Goal: Information Seeking & Learning: Learn about a topic

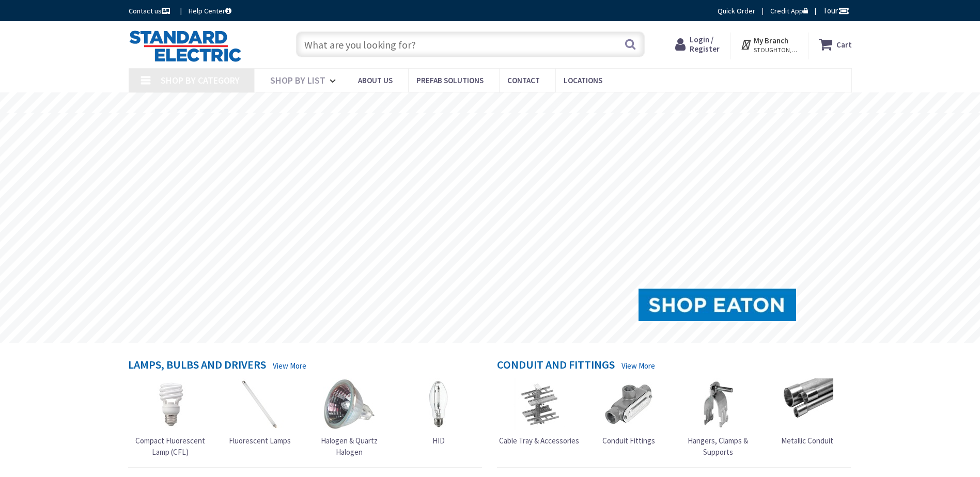
click at [392, 45] on input "text" at bounding box center [470, 45] width 349 height 26
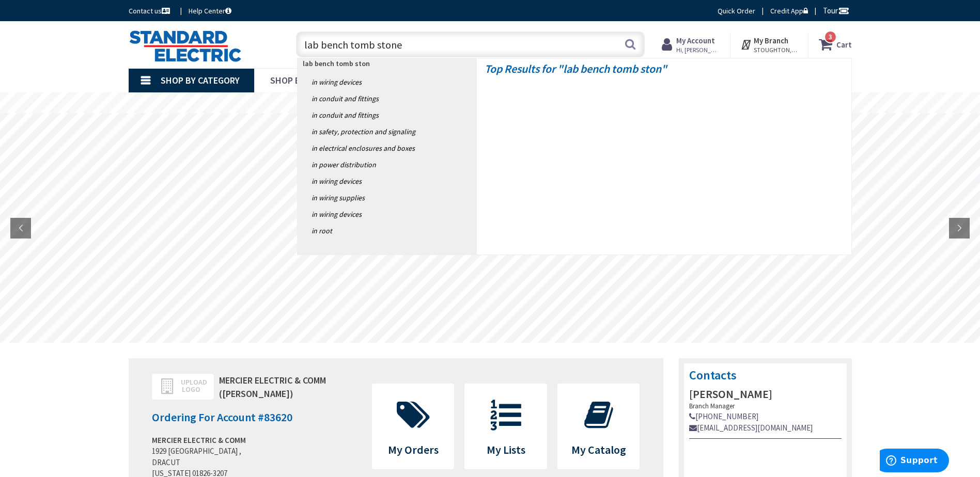
type input "lab bench tomb stone"
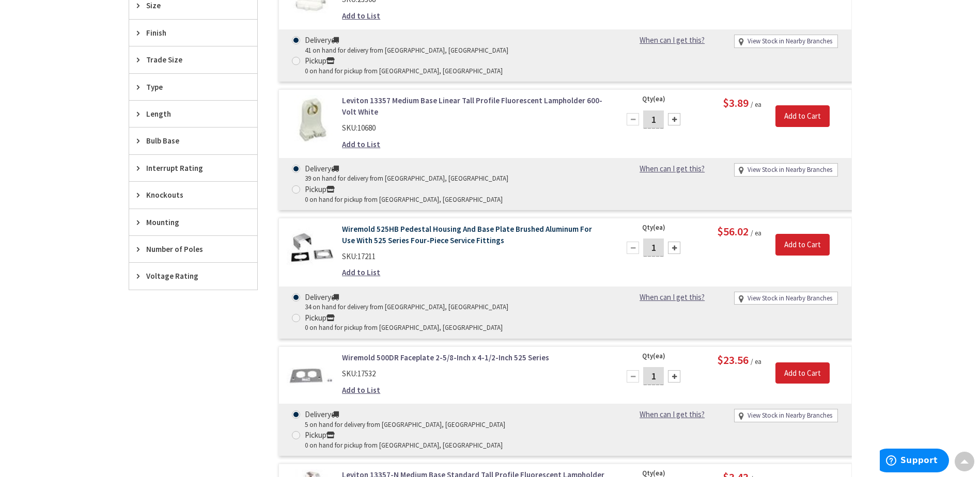
scroll to position [518, 0]
click at [416, 224] on link "Wiremold 525HB Pedestal Housing And Base Plate Brushed Aluminum For Use With 52…" at bounding box center [473, 235] width 263 height 22
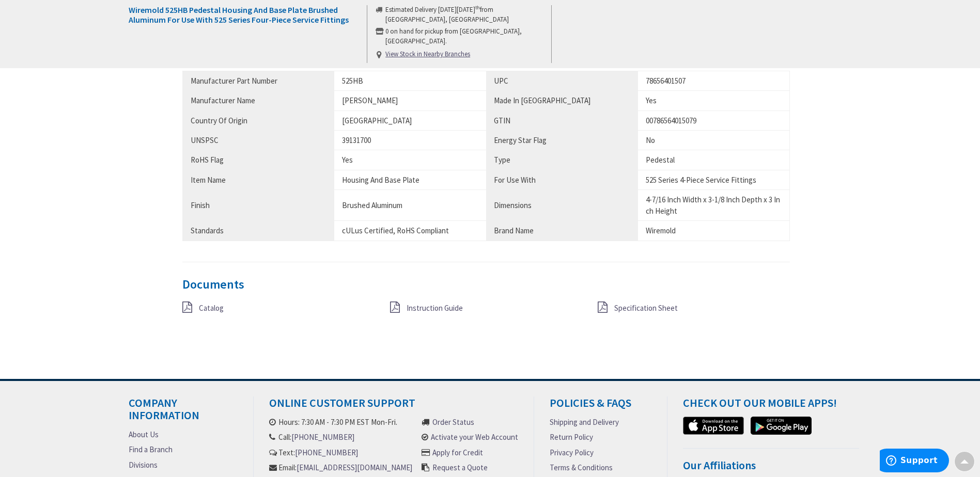
scroll to position [620, 0]
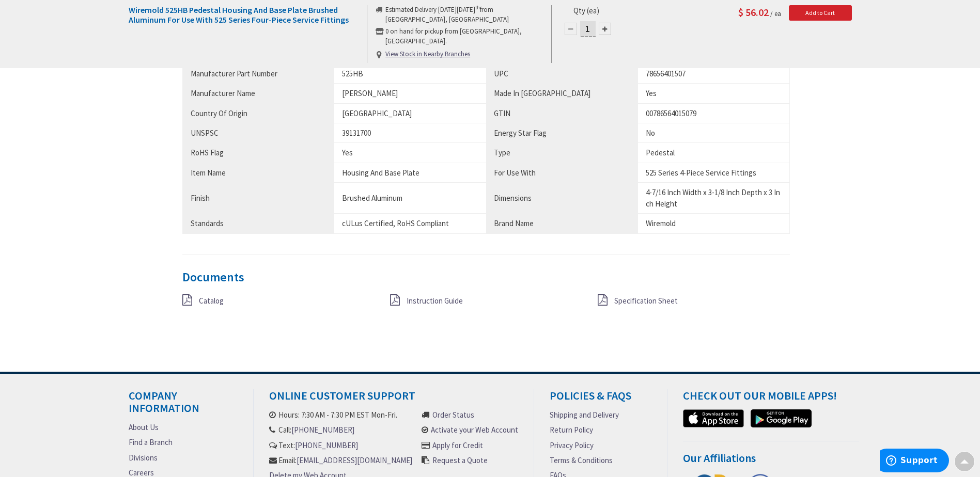
click at [633, 302] on span "Specification Sheet" at bounding box center [646, 301] width 64 height 10
click at [207, 300] on span "Catalog" at bounding box center [211, 301] width 25 height 10
